Goal: Information Seeking & Learning: Learn about a topic

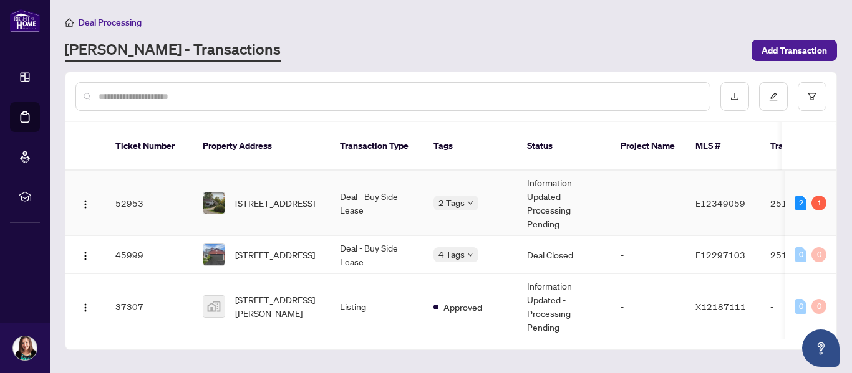
click at [262, 196] on span "[STREET_ADDRESS]" at bounding box center [275, 203] width 80 height 14
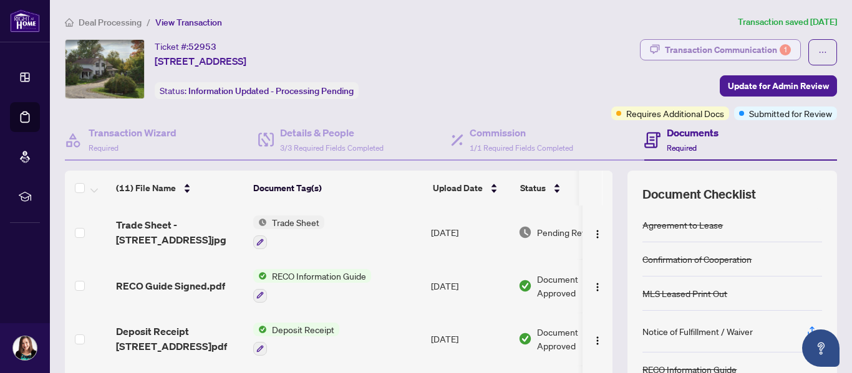
click at [675, 52] on div "Transaction Communication 1" at bounding box center [728, 50] width 126 height 20
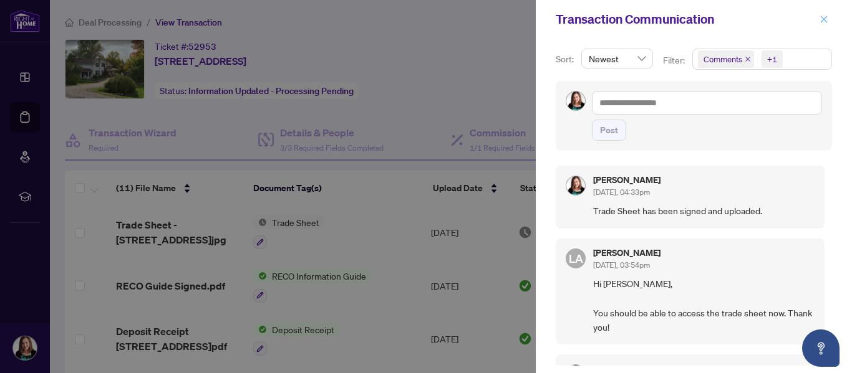
click at [827, 19] on icon "close" at bounding box center [823, 19] width 9 height 9
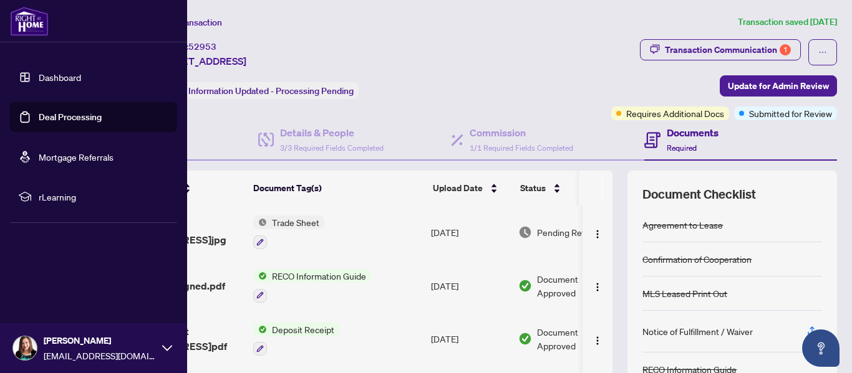
click at [50, 200] on span "rLearning" at bounding box center [104, 197] width 130 height 14
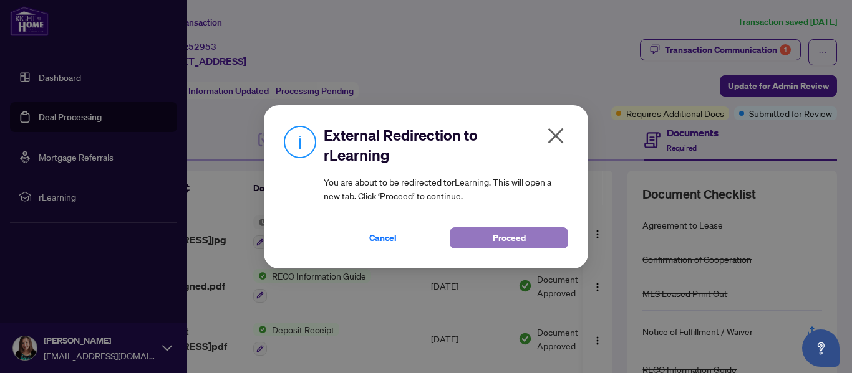
click at [506, 243] on span "Proceed" at bounding box center [508, 238] width 33 height 20
